Goal: Task Accomplishment & Management: Use online tool/utility

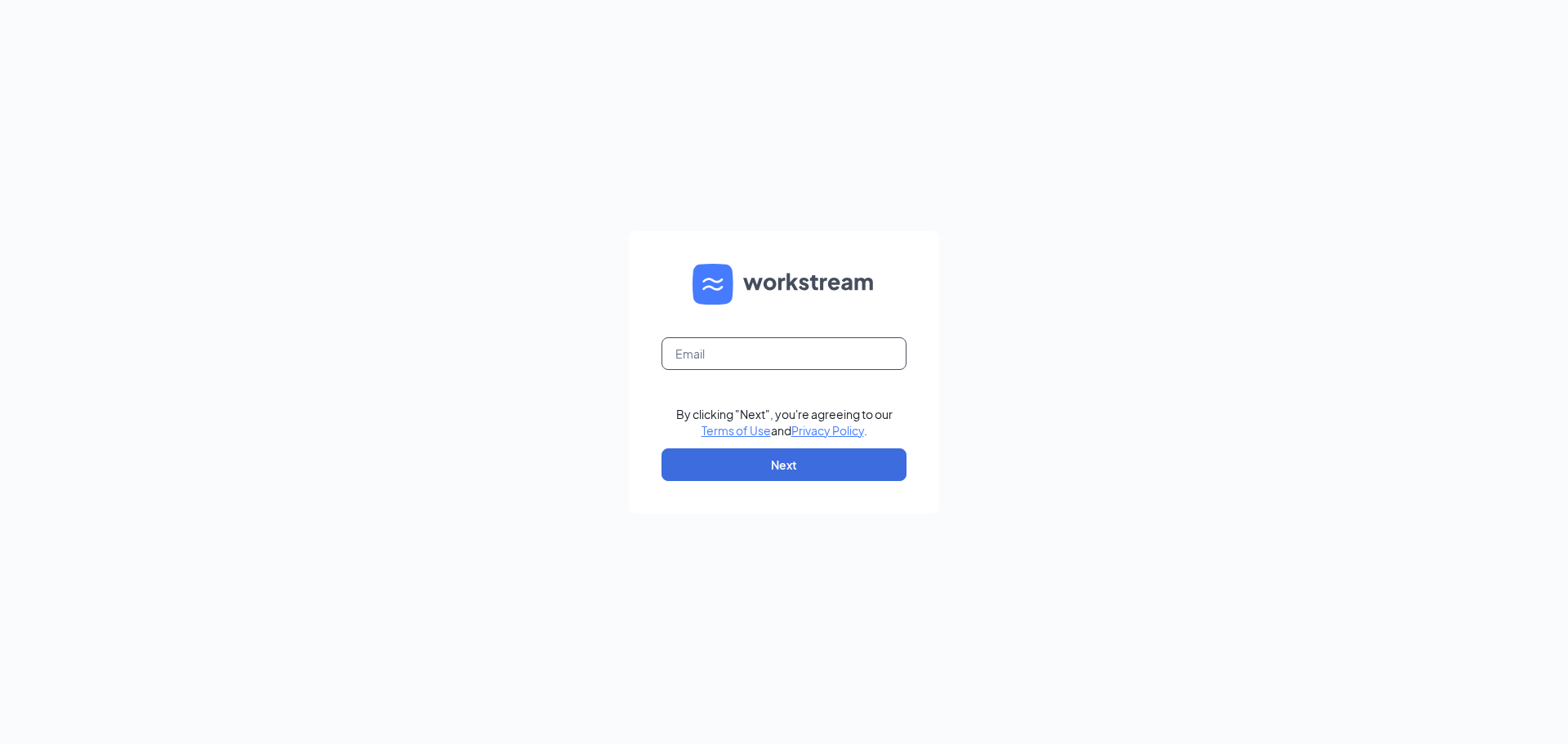
click at [739, 354] on input "text" at bounding box center [784, 353] width 245 height 32
type input "[PERSON_NAME][EMAIL_ADDRESS][PERSON_NAME][DOMAIN_NAME]"
click at [770, 456] on button "Next" at bounding box center [784, 464] width 245 height 32
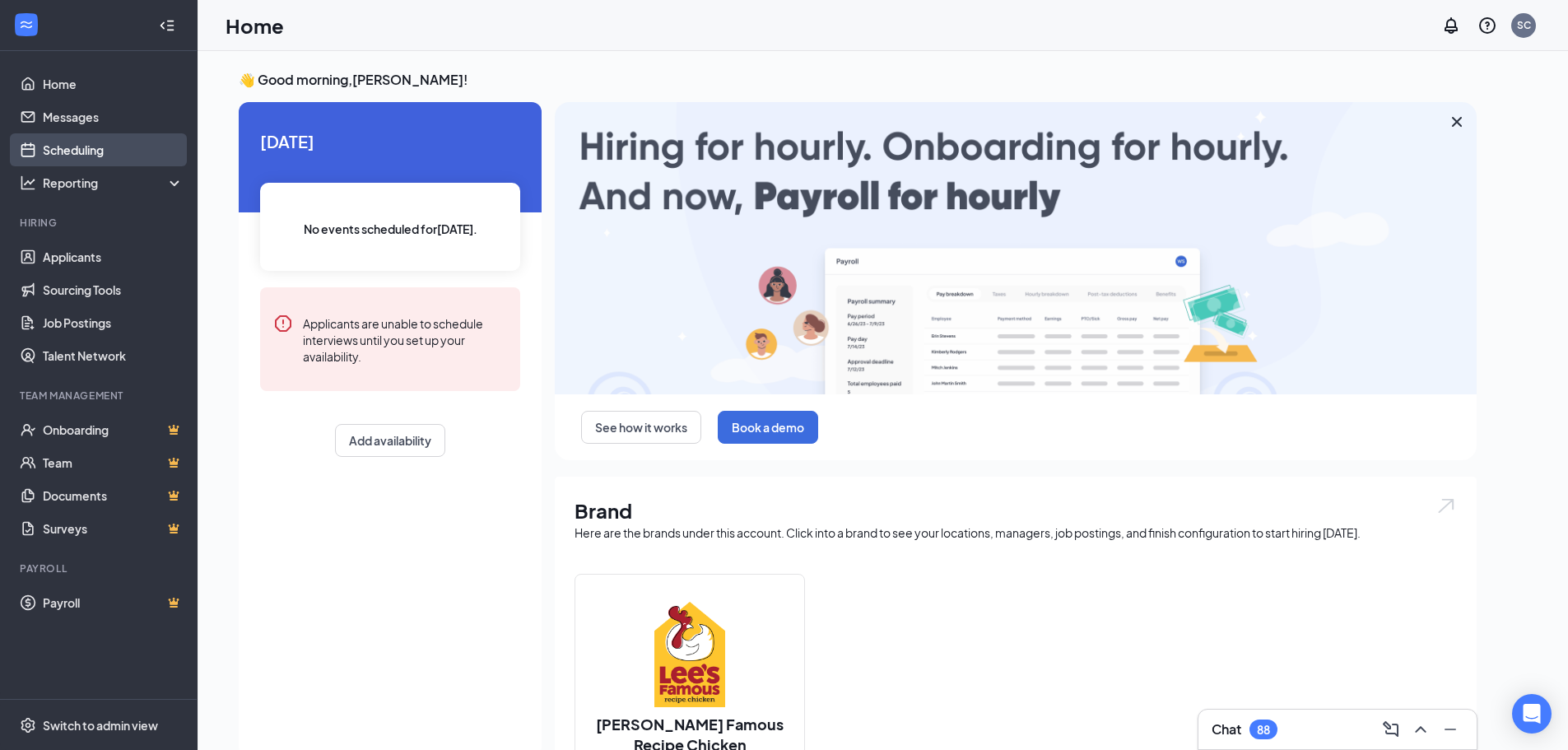
click at [71, 153] on link "Scheduling" at bounding box center [114, 149] width 141 height 33
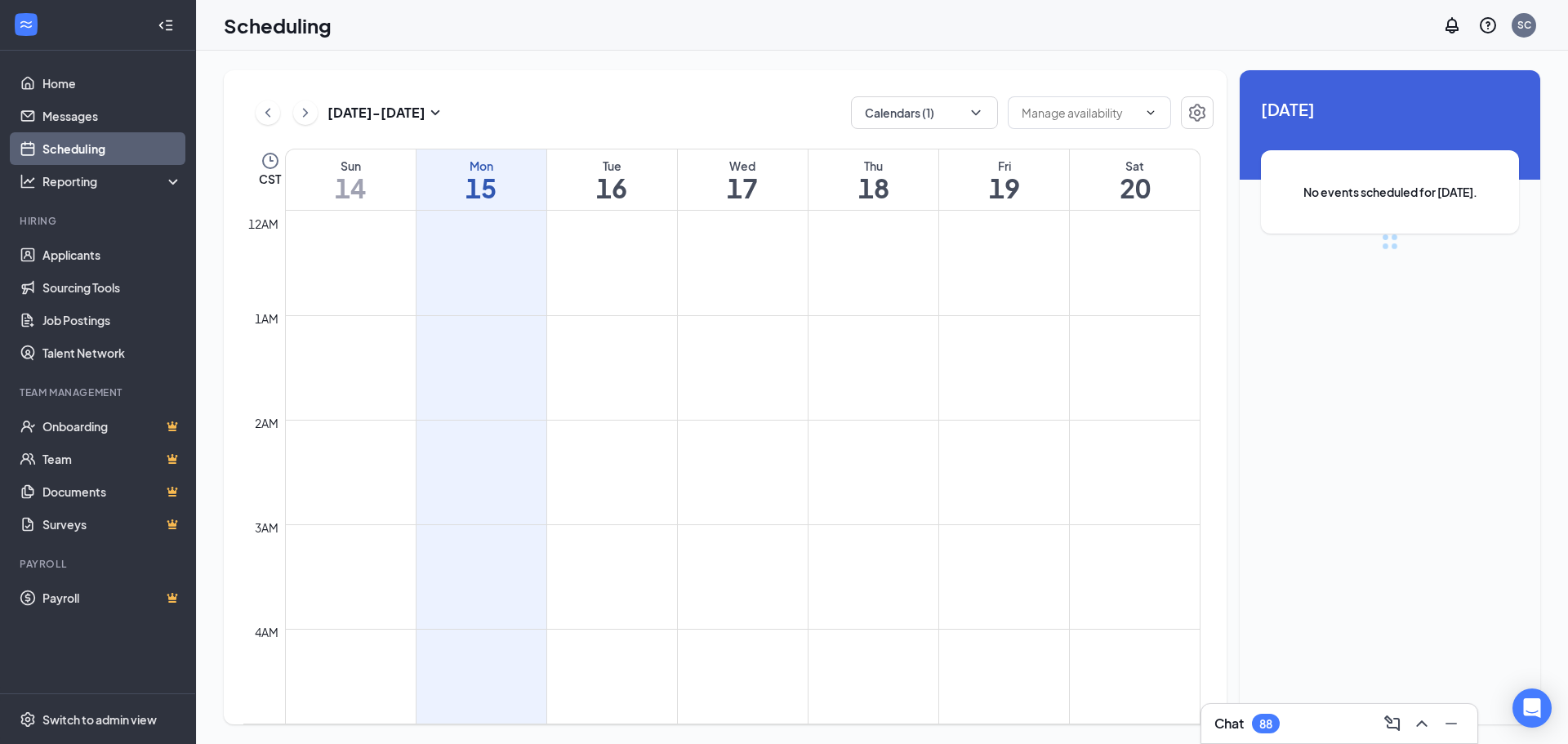
scroll to position [803, 0]
